Goal: Communication & Community: Participate in discussion

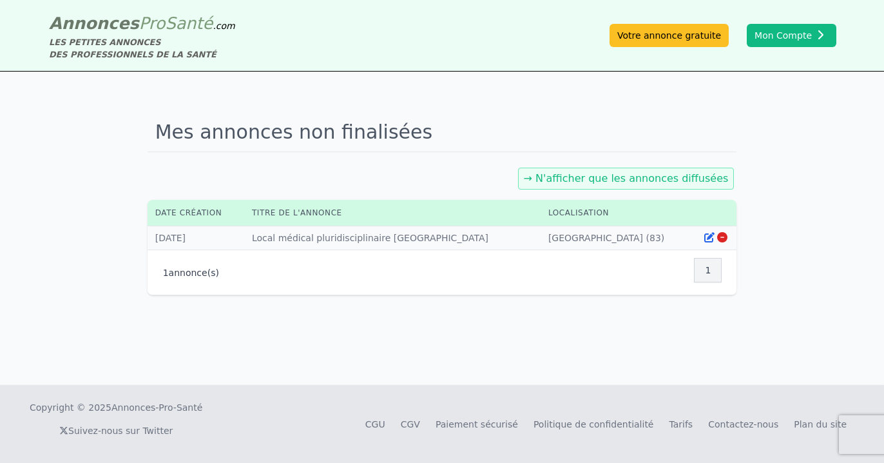
click at [617, 179] on link "→ N'afficher que les annonces diffusées" at bounding box center [626, 178] width 205 height 12
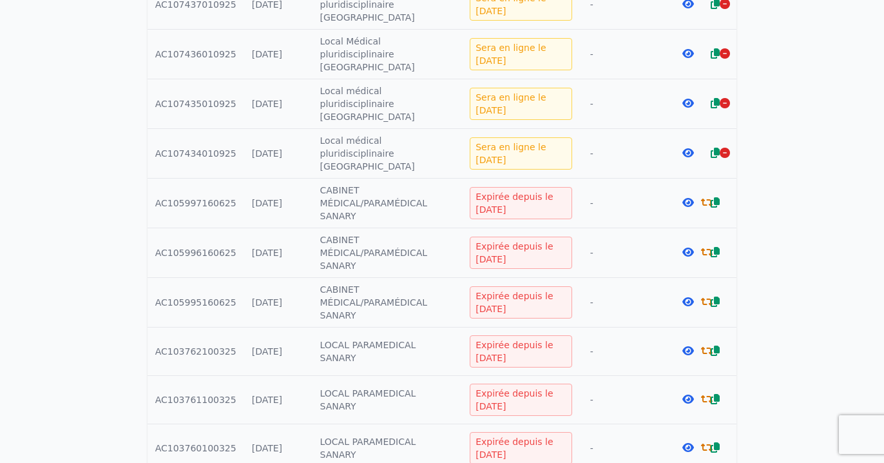
scroll to position [605, 0]
click at [690, 296] on icon at bounding box center [689, 301] width 12 height 10
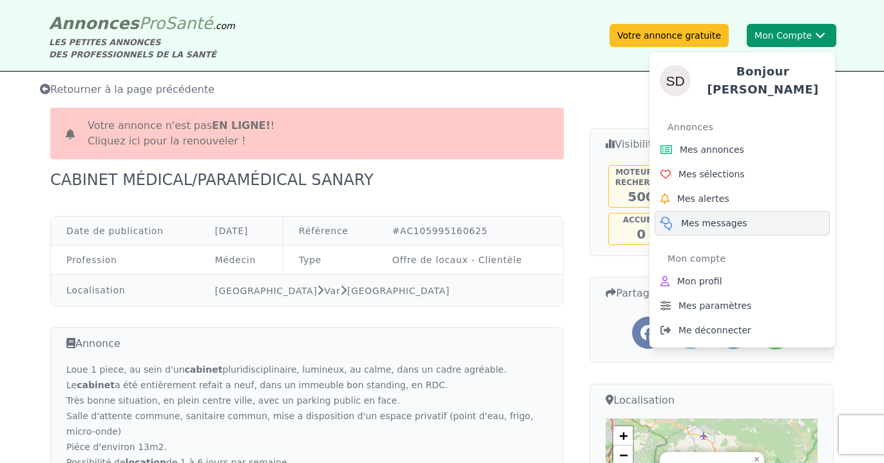
click at [707, 217] on span "Mes messages" at bounding box center [714, 223] width 66 height 13
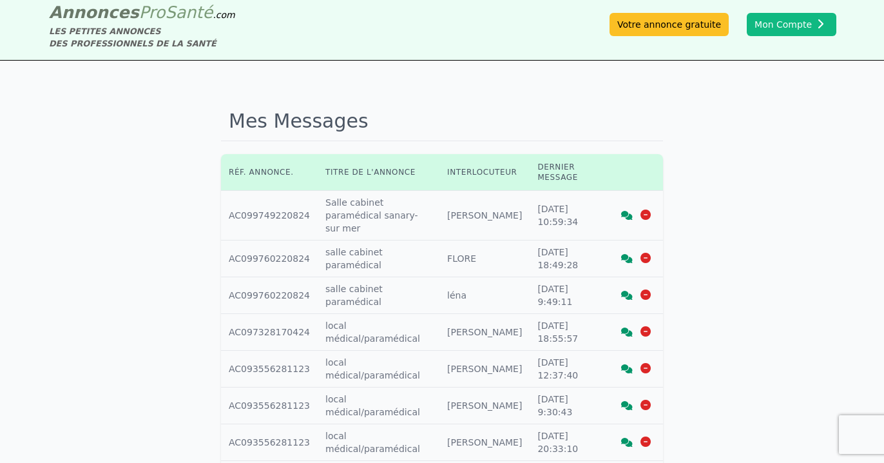
scroll to position [11, 0]
click at [627, 211] on icon at bounding box center [627, 215] width 12 height 9
